Goal: Use online tool/utility: Utilize a website feature to perform a specific function

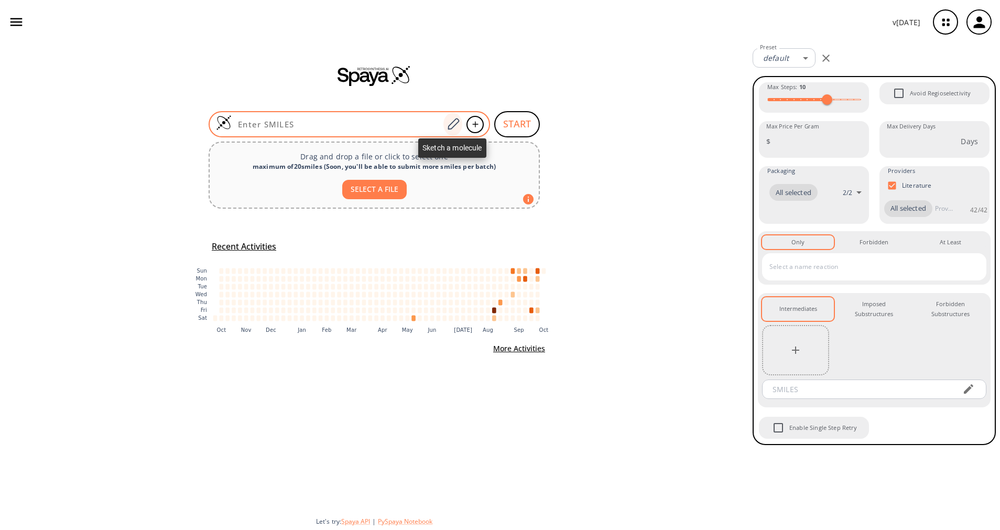
click at [451, 125] on icon at bounding box center [453, 124] width 14 height 14
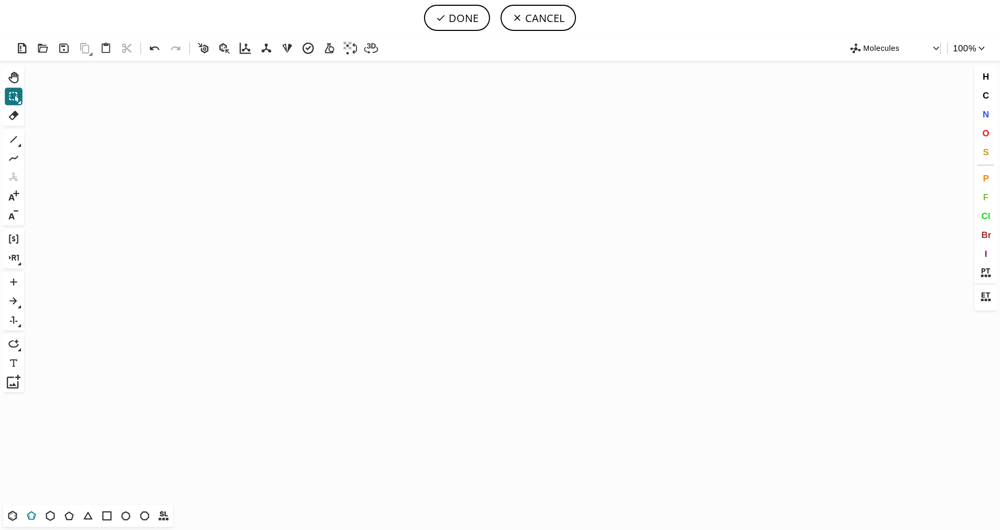
click at [29, 518] on icon at bounding box center [31, 515] width 9 height 9
drag, startPoint x: 421, startPoint y: 242, endPoint x: 360, endPoint y: 247, distance: 61.6
click at [360, 247] on icon "Created with [PERSON_NAME] 2.3.0" at bounding box center [500, 283] width 944 height 444
click at [986, 273] on icon at bounding box center [986, 273] width 14 height 14
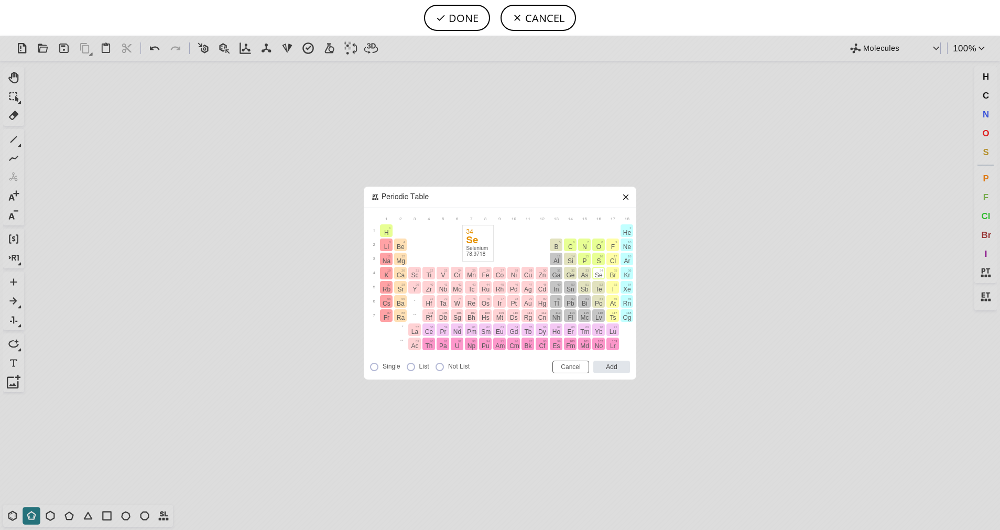
click at [598, 278] on span "Se" at bounding box center [599, 275] width 8 height 7
click at [623, 365] on input "Add" at bounding box center [611, 367] width 37 height 13
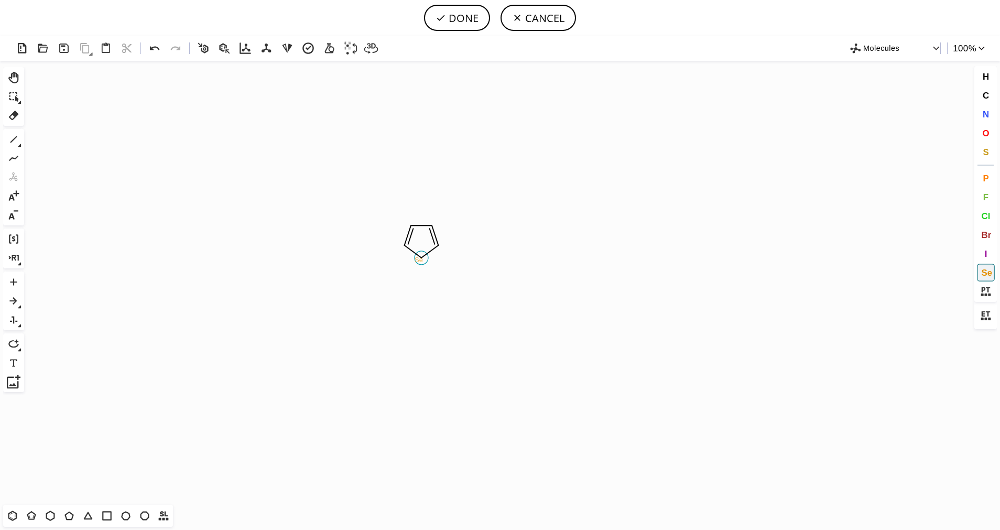
click at [419, 259] on tspan "Se" at bounding box center [419, 260] width 8 height 8
click at [4, 146] on div "1 Alt+E + -" at bounding box center [13, 177] width 21 height 96
click at [11, 141] on icon at bounding box center [14, 140] width 14 height 14
click at [990, 98] on button "C" at bounding box center [986, 95] width 18 height 18
drag, startPoint x: 440, startPoint y: 245, endPoint x: 503, endPoint y: 258, distance: 64.8
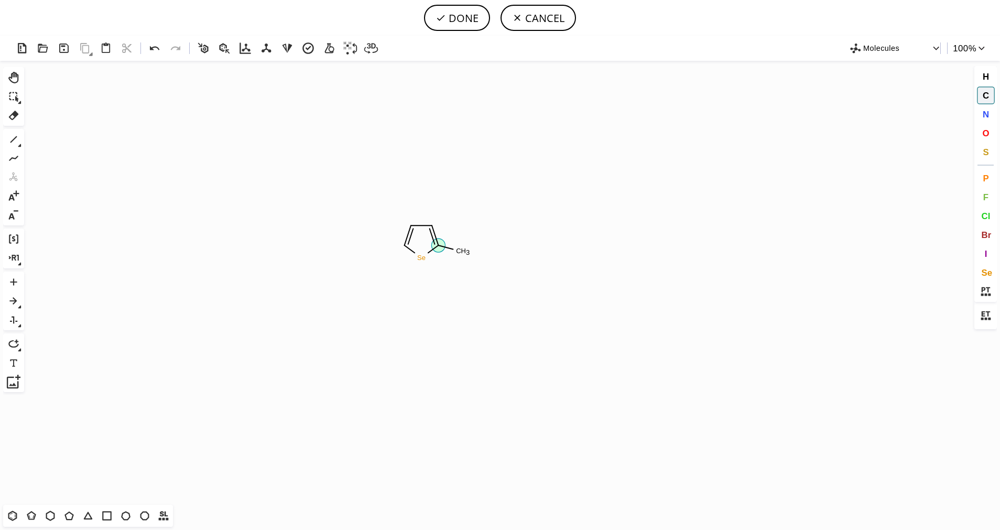
click at [503, 258] on icon "Created with [PERSON_NAME] 2.3.0 Se C H 3 C" at bounding box center [500, 283] width 944 height 444
click at [19, 137] on icon at bounding box center [14, 140] width 14 height 14
click at [19, 149] on button at bounding box center [14, 158] width 18 height 18
click at [20, 141] on icon at bounding box center [14, 140] width 14 height 14
click at [21, 145] on button "1" at bounding box center [14, 140] width 18 height 18
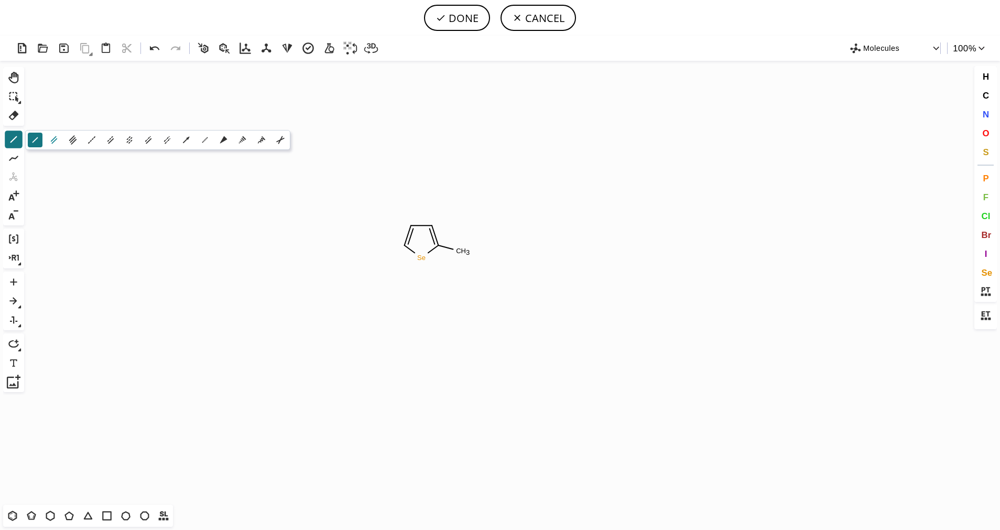
click at [49, 139] on icon at bounding box center [54, 140] width 12 height 12
click at [983, 135] on span "O" at bounding box center [985, 133] width 7 height 10
click at [465, 268] on tspan "O" at bounding box center [464, 268] width 5 height 8
click at [8, 137] on icon at bounding box center [14, 140] width 14 height 14
click at [995, 136] on div "C N O S" at bounding box center [986, 123] width 23 height 75
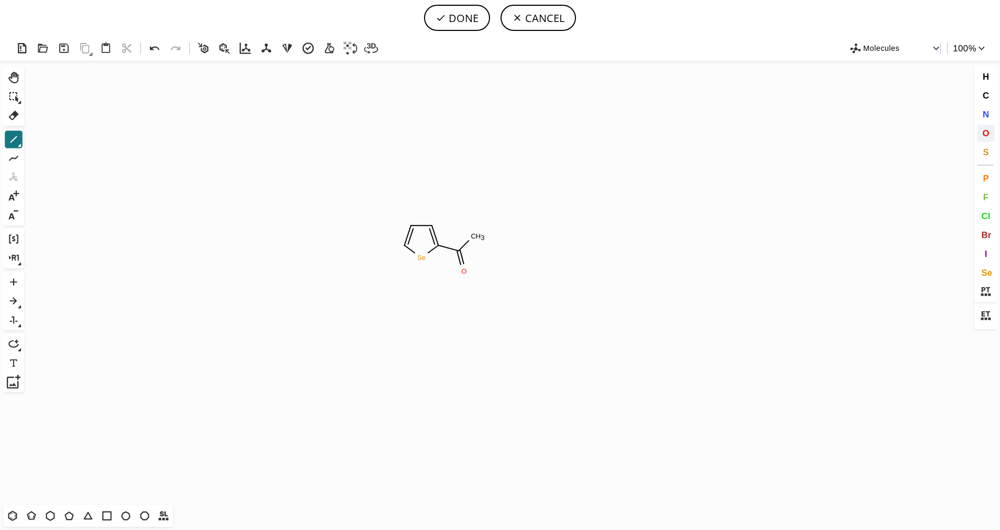
click at [978, 137] on button "O" at bounding box center [986, 133] width 18 height 18
click at [470, 237] on tspan "O" at bounding box center [469, 238] width 5 height 8
click at [448, 25] on button "DONE" at bounding box center [457, 18] width 66 height 26
type input "[Se]1C=CC=C1C(O)=O"
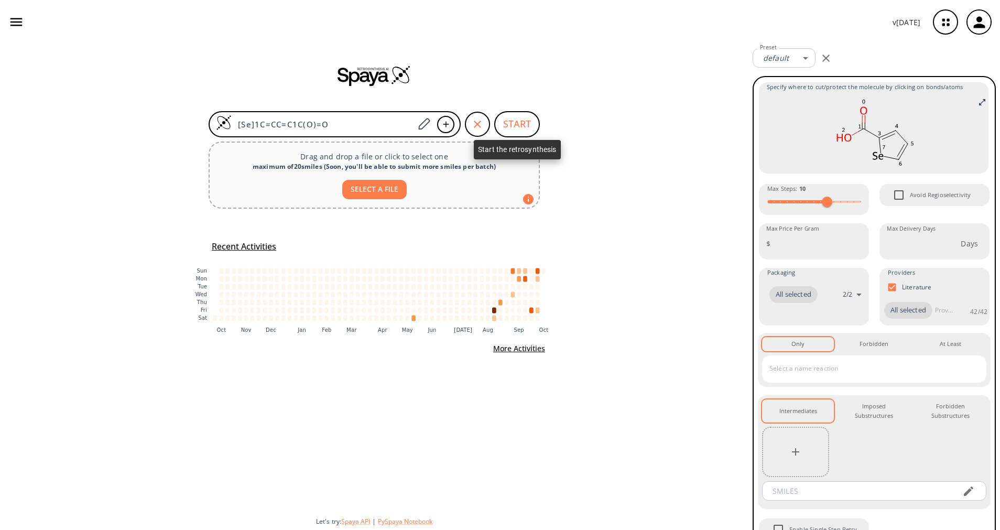
click at [521, 133] on button "START" at bounding box center [517, 124] width 46 height 26
